Goal: Task Accomplishment & Management: Use online tool/utility

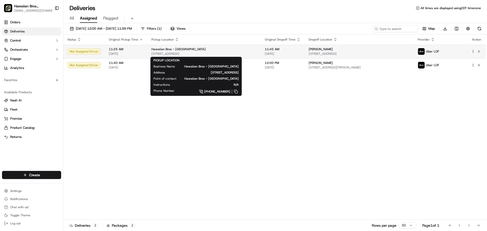
click at [208, 52] on span "[STREET_ADDRESS]" at bounding box center [203, 54] width 105 height 4
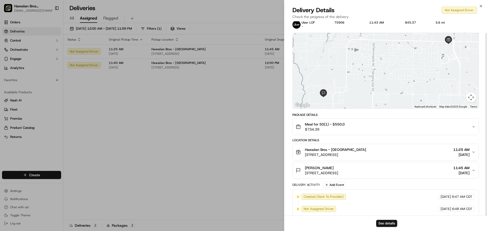
scroll to position [12, 0]
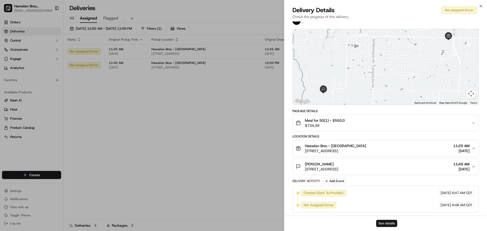
click at [387, 221] on button "See details" at bounding box center [386, 223] width 21 height 7
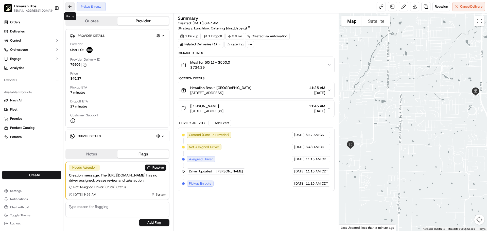
click at [71, 9] on button at bounding box center [69, 6] width 9 height 9
